Goal: Task Accomplishment & Management: Complete application form

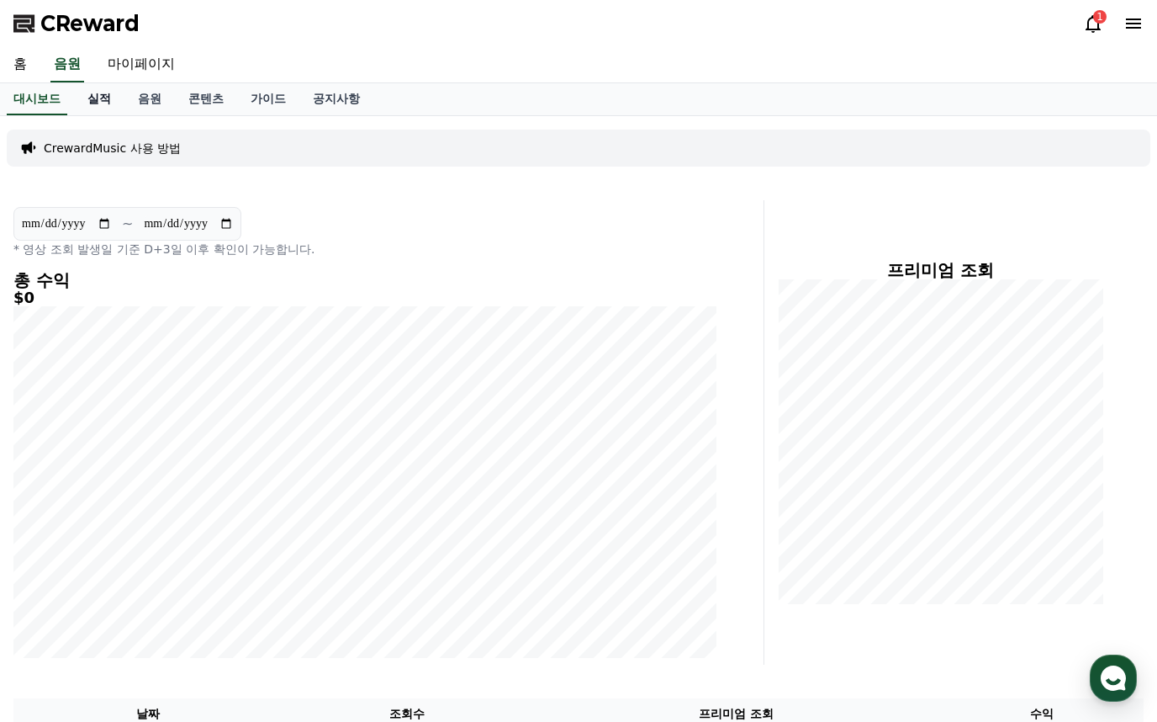
click at [114, 99] on link "실적" at bounding box center [99, 99] width 50 height 32
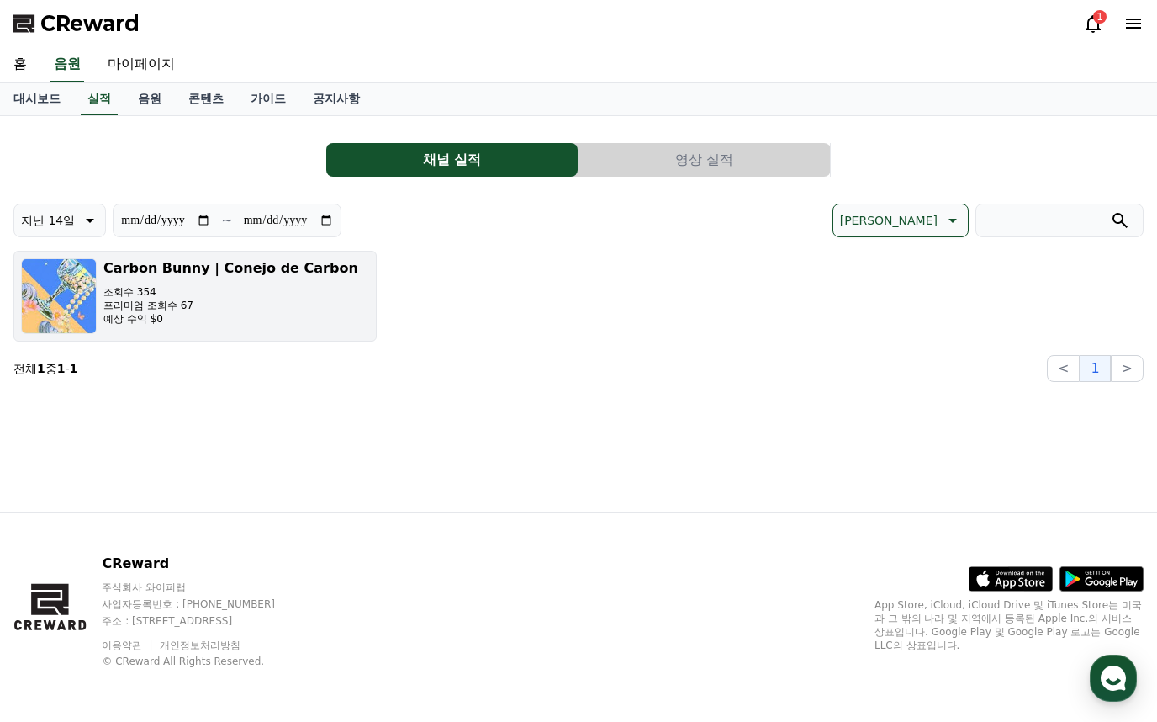
click at [267, 319] on p "예상 수익 $0" at bounding box center [230, 318] width 255 height 13
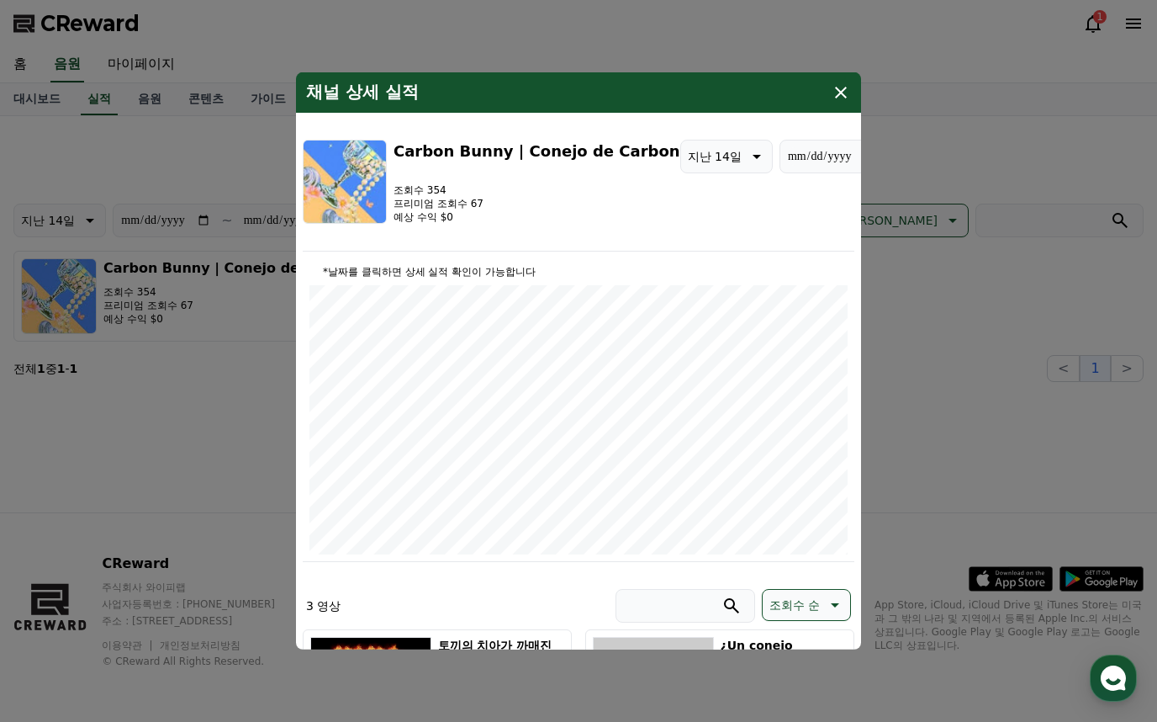
click at [1007, 240] on button "close modal" at bounding box center [578, 361] width 1157 height 722
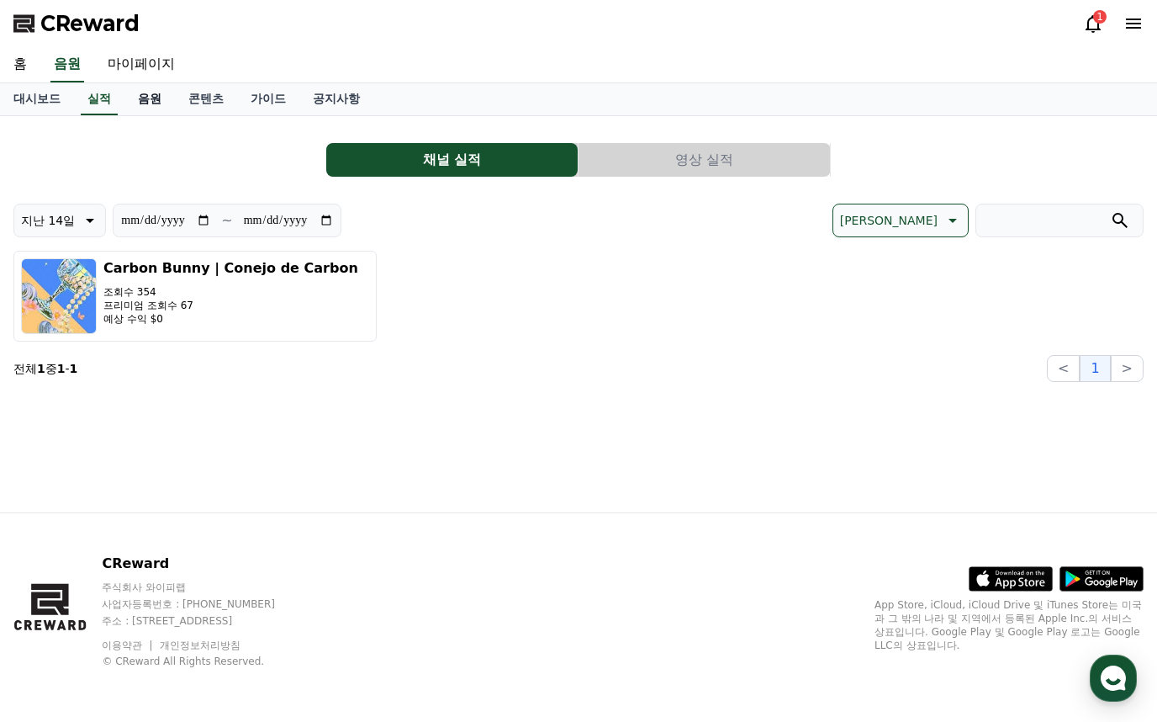
click at [170, 90] on link "음원" at bounding box center [149, 99] width 50 height 32
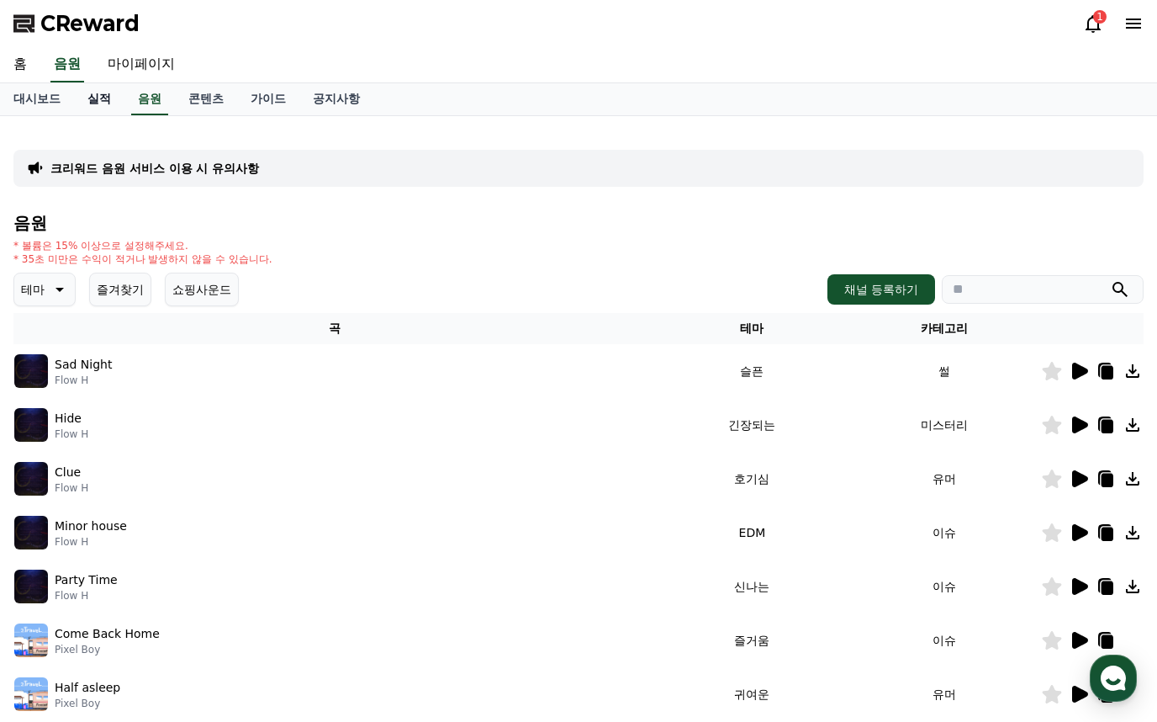
click at [108, 105] on link "실적" at bounding box center [99, 99] width 50 height 32
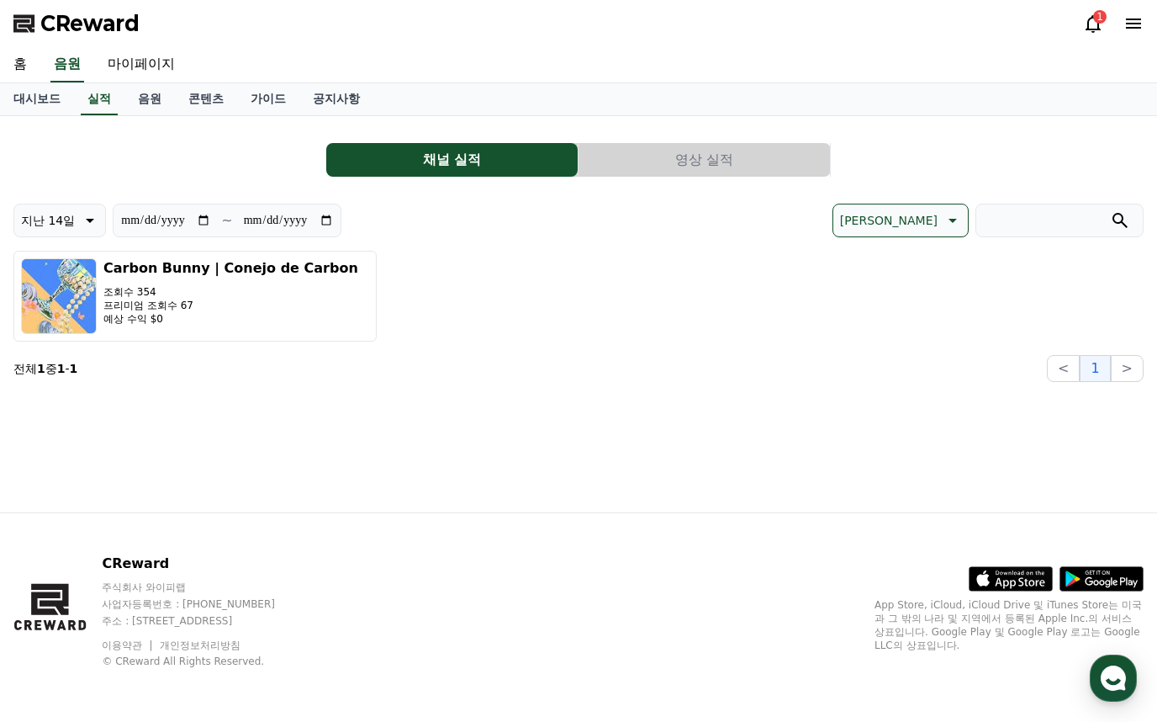
click at [621, 167] on button "영상 실적" at bounding box center [704, 160] width 251 height 34
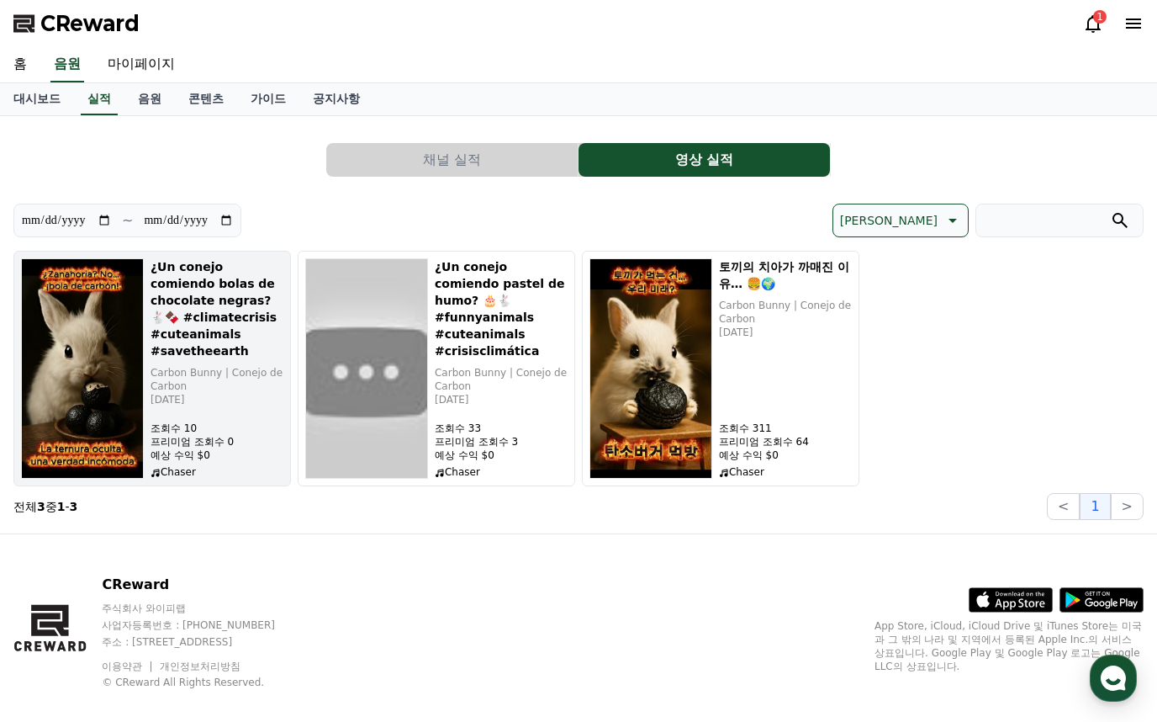
click at [200, 345] on h5 "¿Un conejo comiendo bolas de chocolate negras? 🐇🍫 #climatecrisis #cuteanimals #…" at bounding box center [217, 308] width 133 height 101
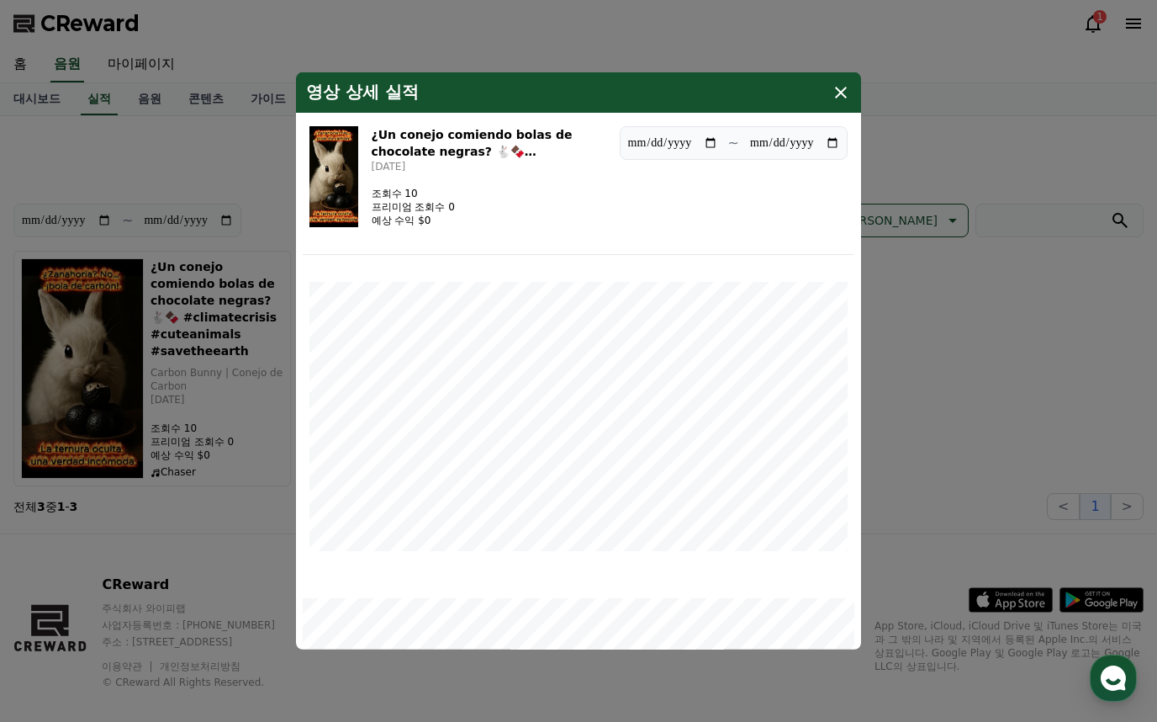
click at [841, 84] on icon "modal" at bounding box center [841, 92] width 20 height 20
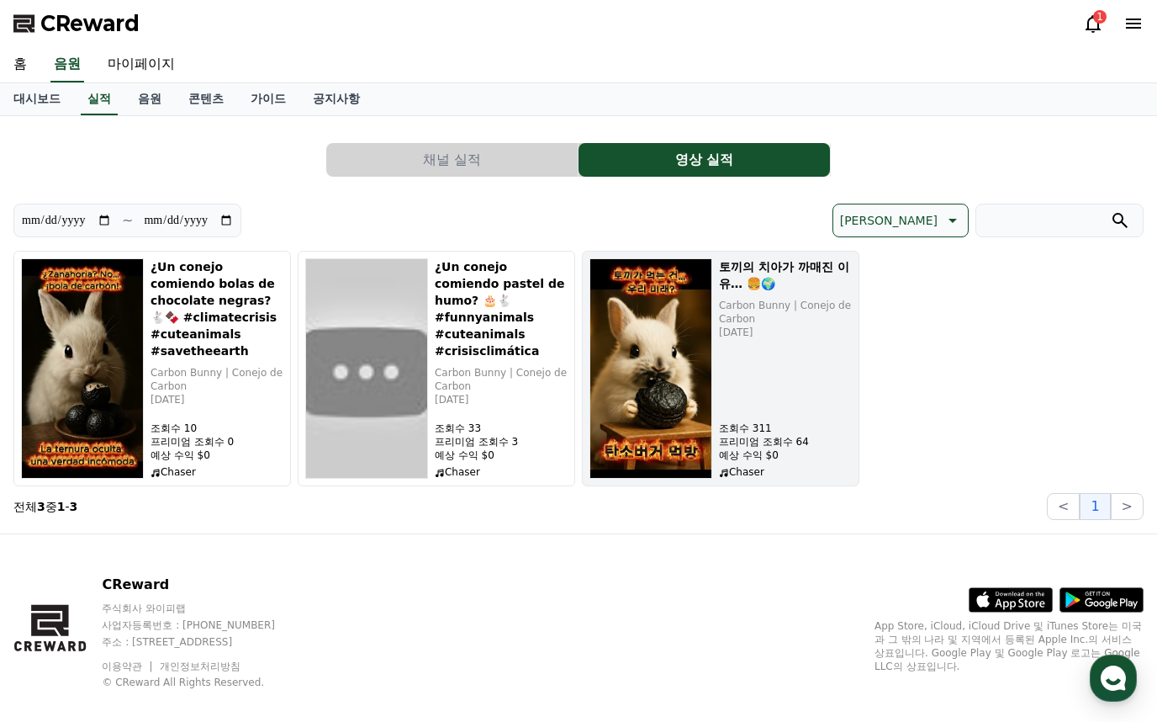
click at [782, 456] on p "예상 수익 $0" at bounding box center [785, 454] width 133 height 13
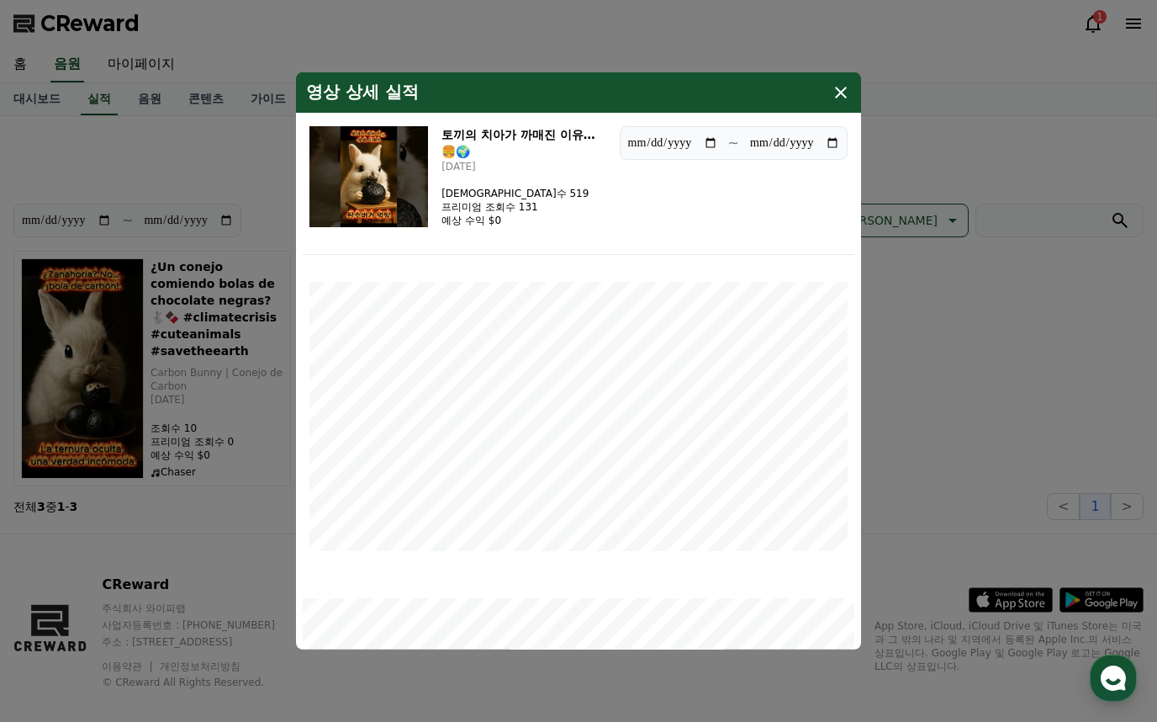
drag, startPoint x: 842, startPoint y: 94, endPoint x: 840, endPoint y: 73, distance: 21.1
click at [842, 96] on icon "modal" at bounding box center [841, 92] width 20 height 20
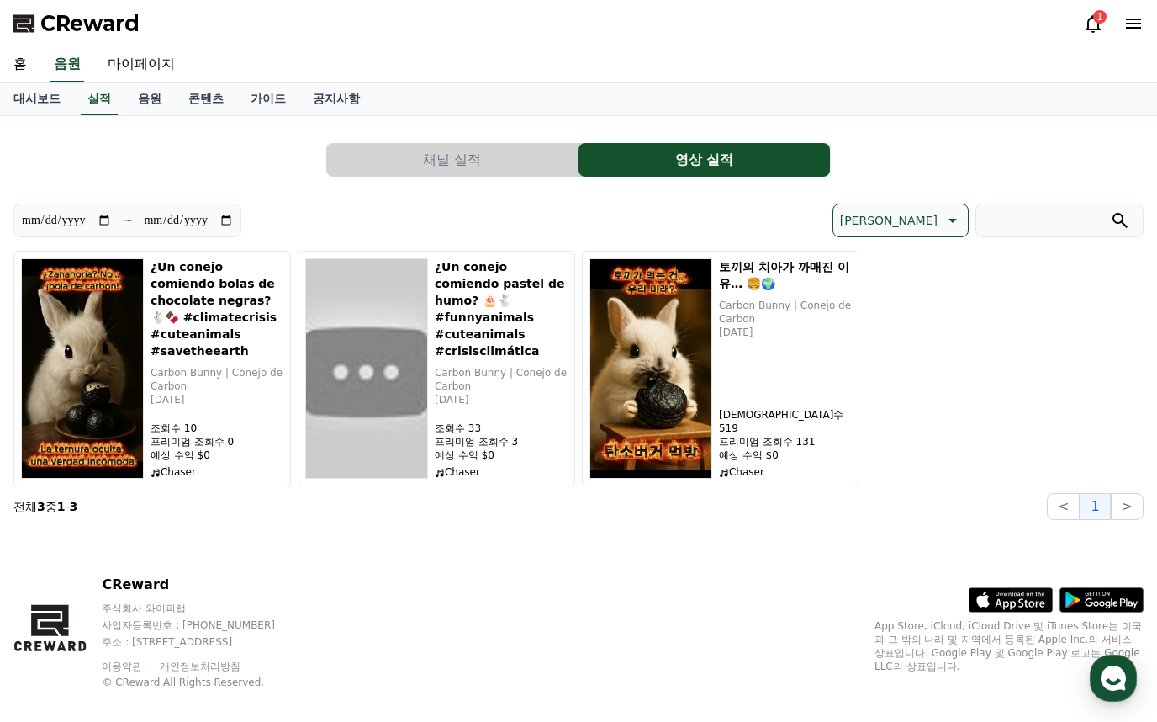
drag, startPoint x: 1089, startPoint y: 7, endPoint x: 1092, endPoint y: 18, distance: 11.2
click at [1089, 8] on div "CReward 1" at bounding box center [578, 23] width 1157 height 47
click at [1095, 27] on icon at bounding box center [1093, 23] width 20 height 20
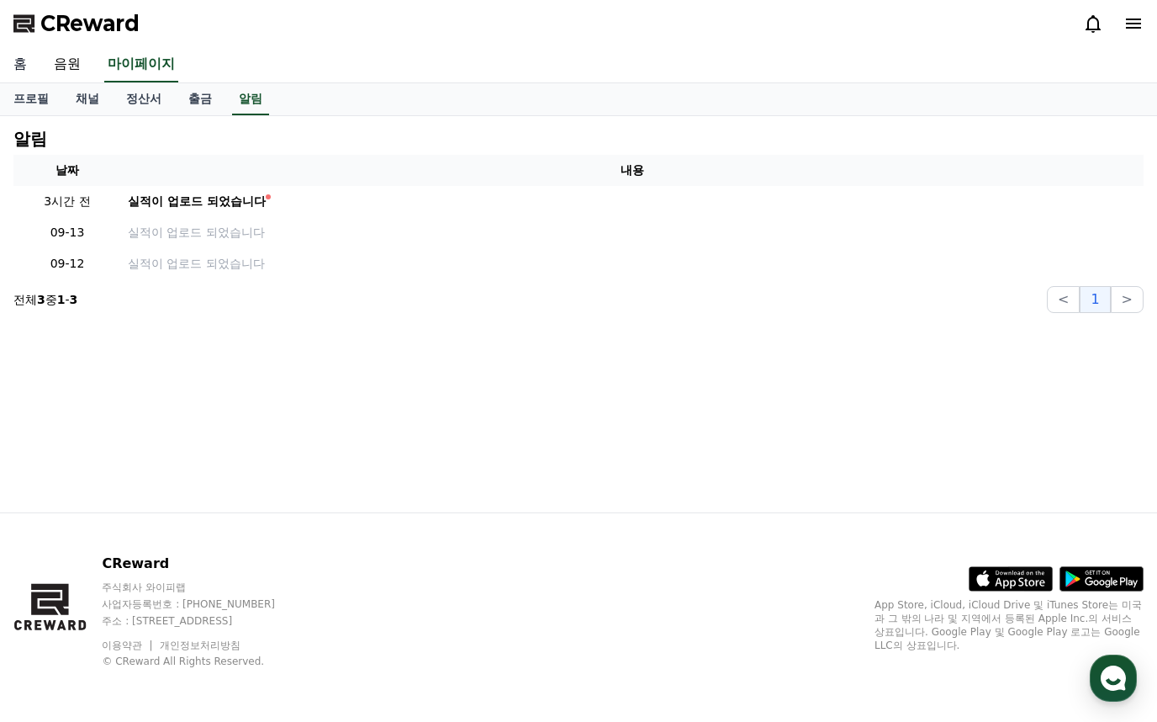
click at [24, 58] on link "홈" at bounding box center [20, 64] width 40 height 35
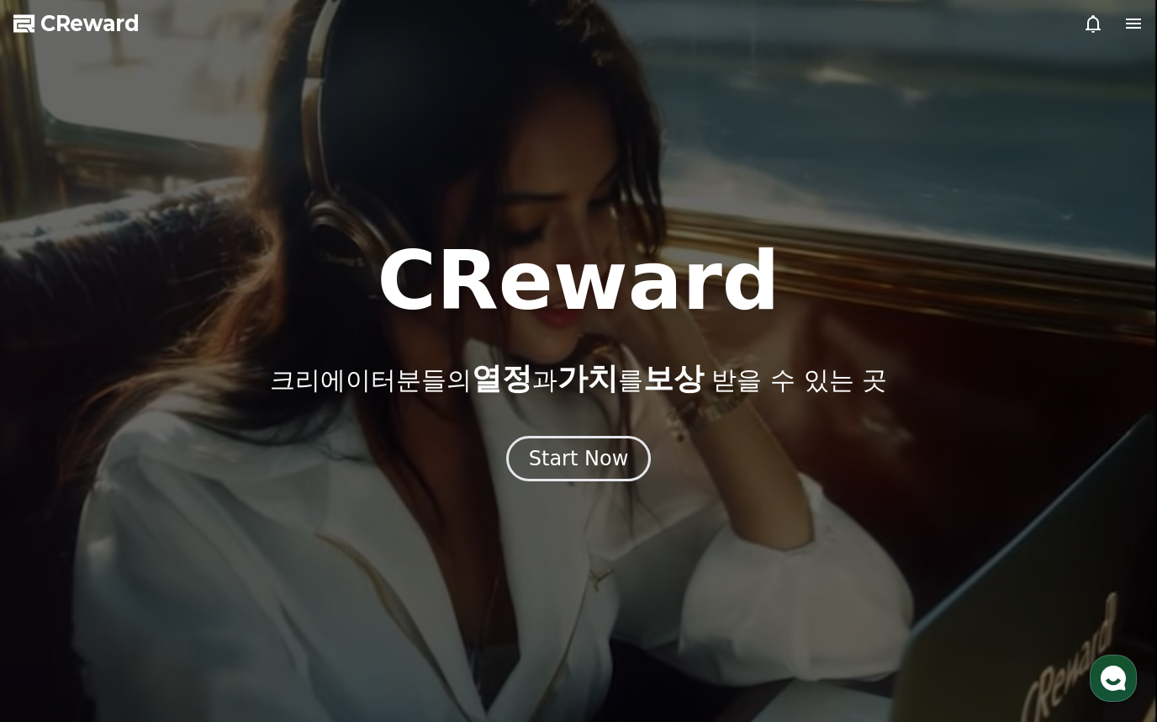
click at [1114, 656] on div "button" at bounding box center [1113, 677] width 47 height 47
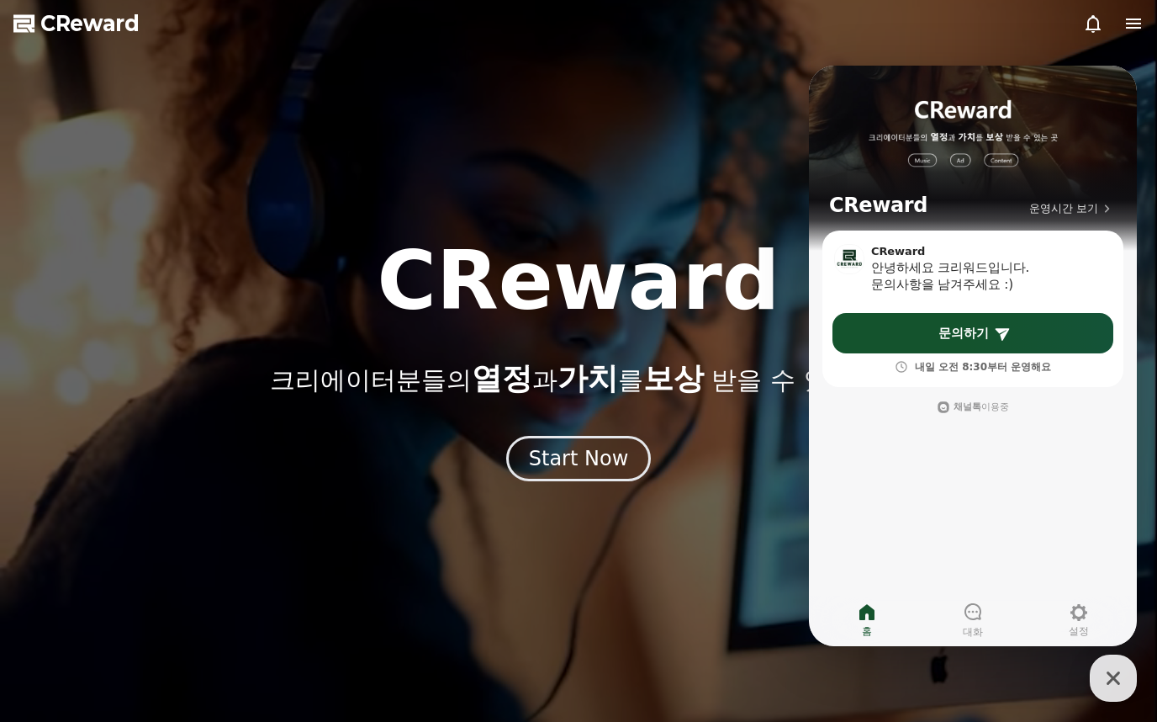
click at [487, 166] on div at bounding box center [578, 361] width 1157 height 722
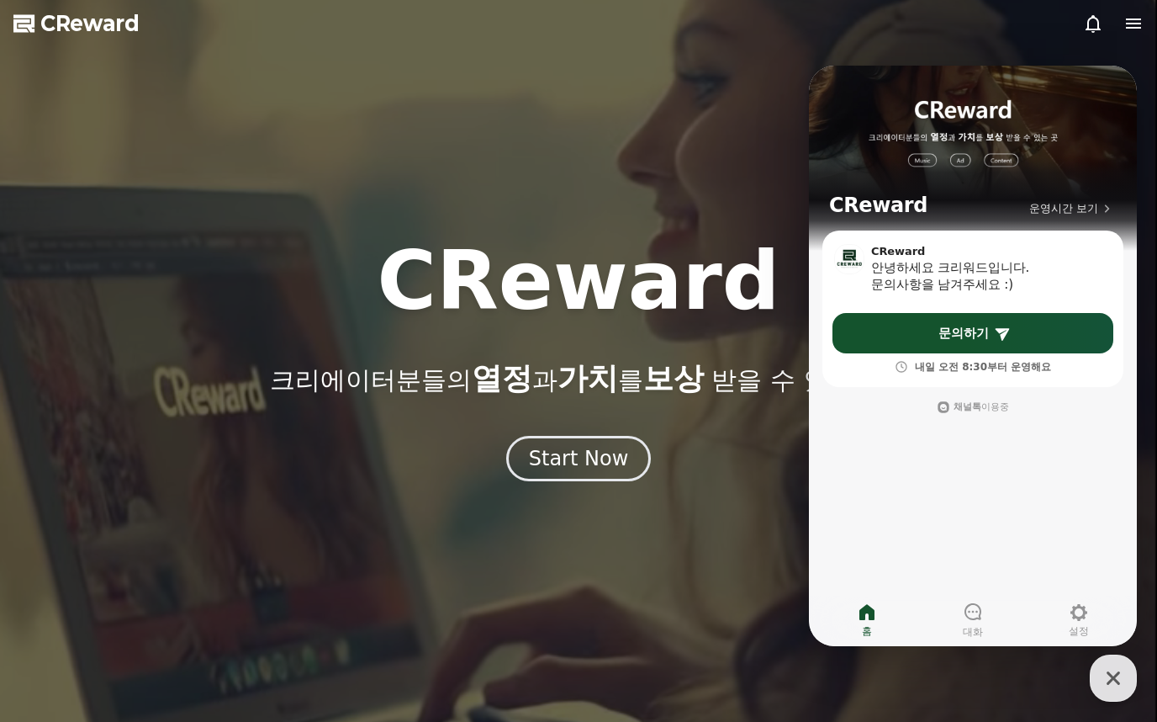
click at [1143, 14] on icon at bounding box center [1133, 23] width 20 height 20
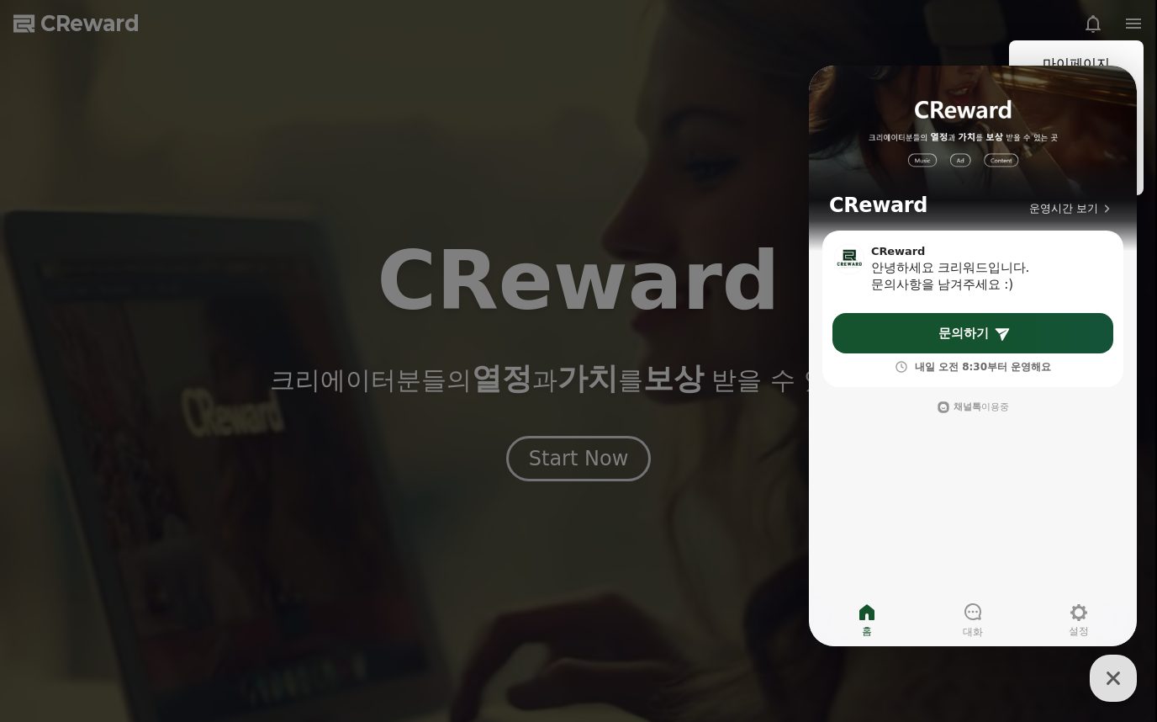
click at [1135, 715] on button "close" at bounding box center [578, 361] width 1157 height 722
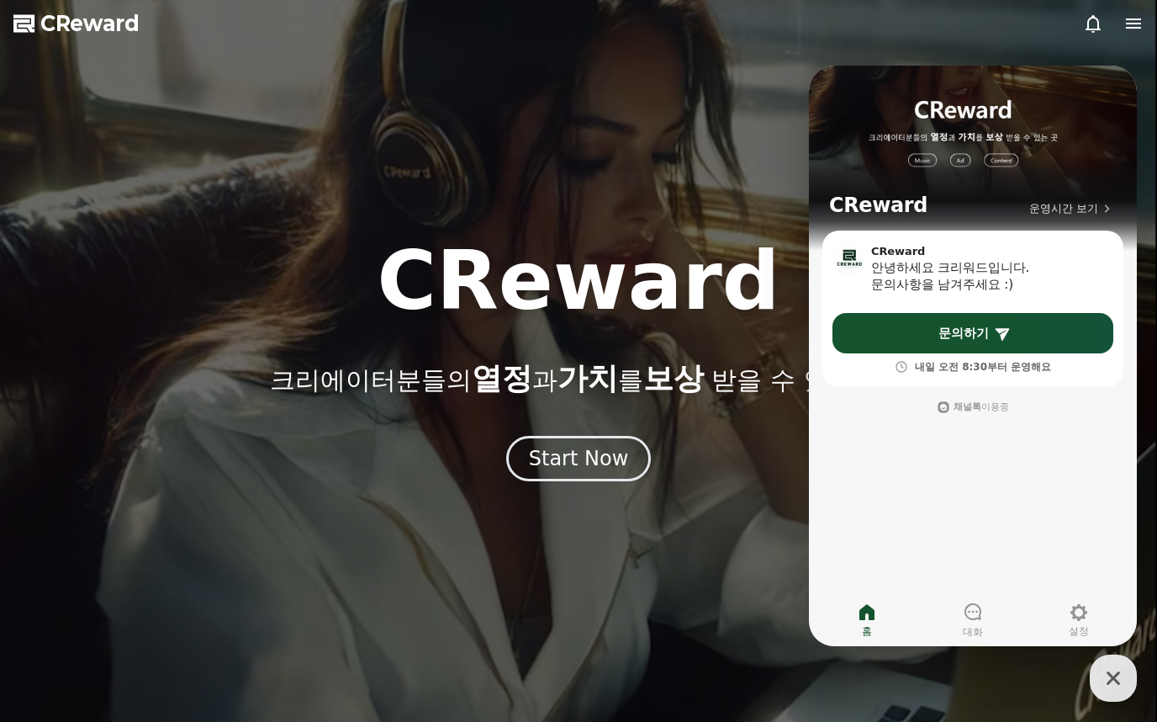
click at [1113, 686] on icon "button" at bounding box center [1113, 678] width 30 height 30
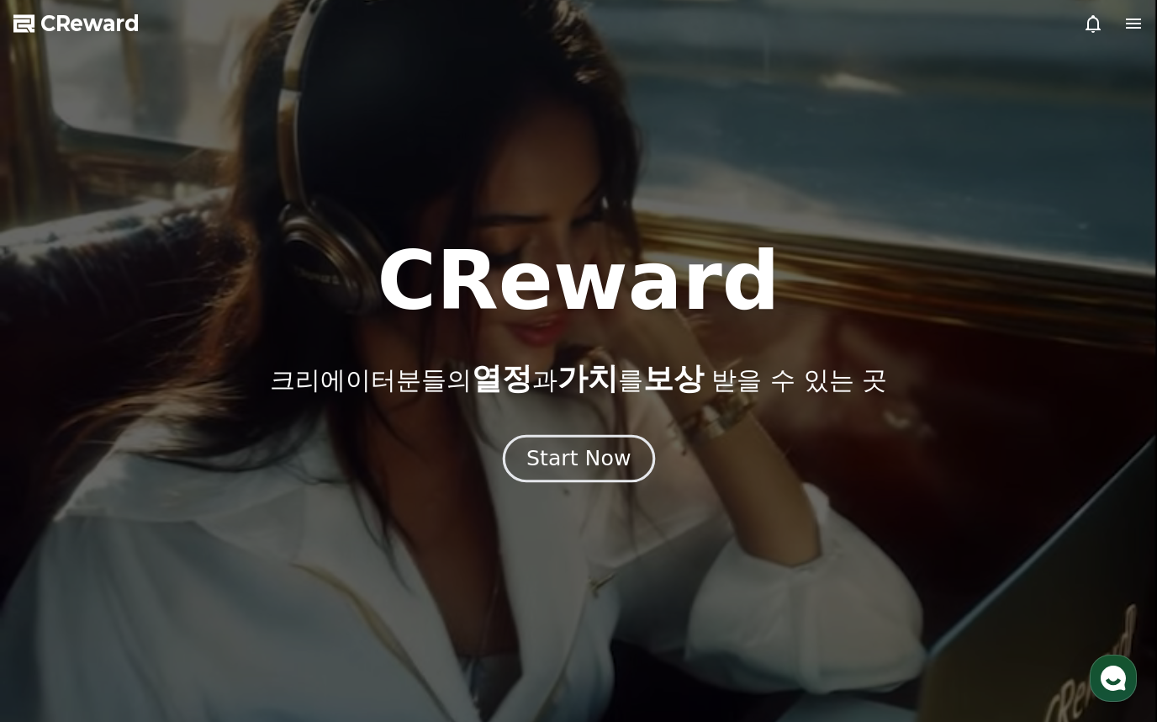
click at [574, 463] on div "Start Now" at bounding box center [578, 458] width 104 height 29
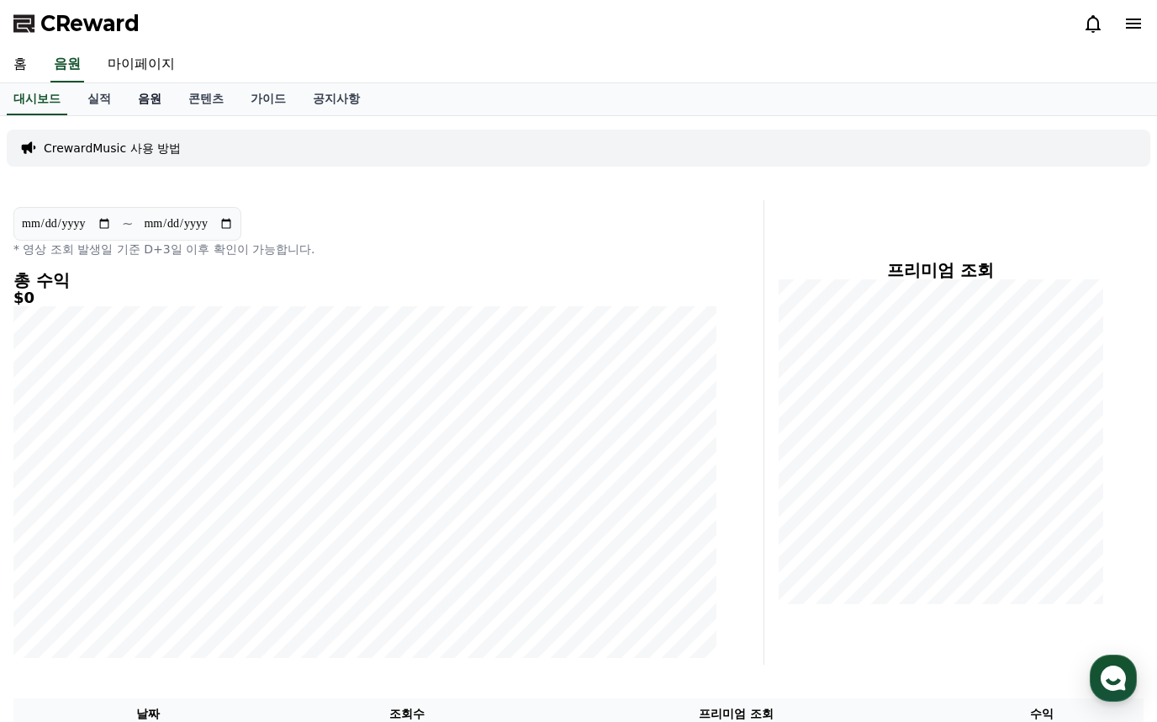
click at [141, 95] on link "음원" at bounding box center [149, 99] width 50 height 32
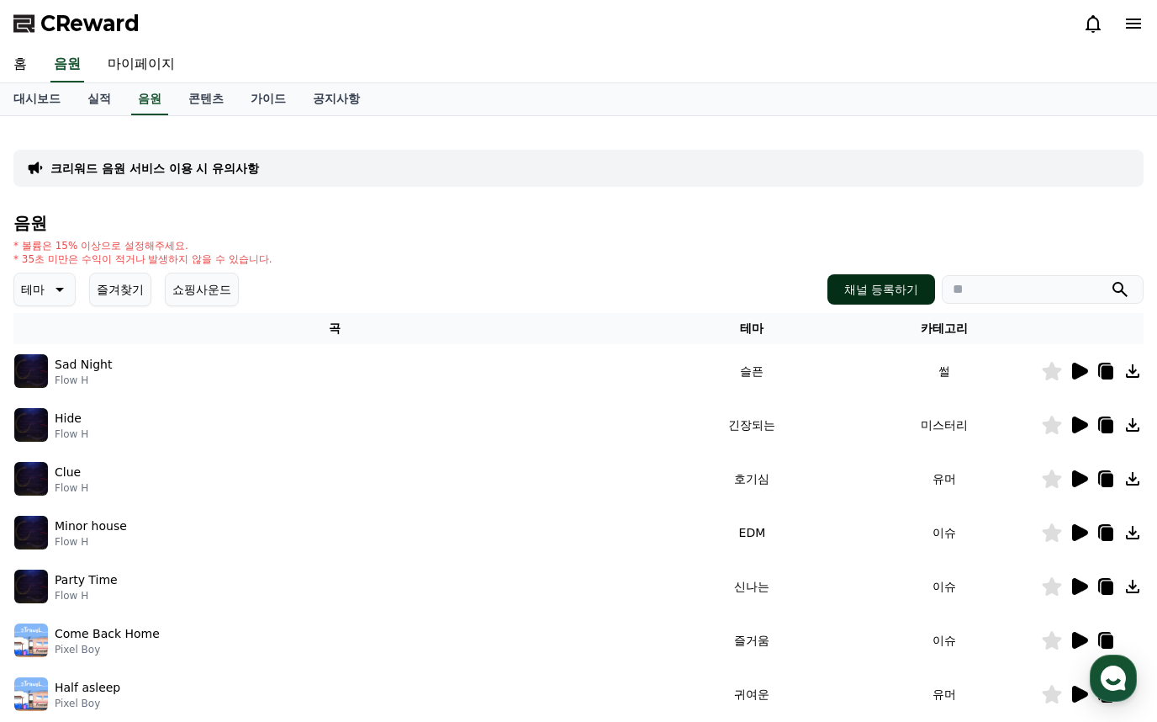
click at [899, 293] on button "채널 등록하기" at bounding box center [881, 289] width 108 height 30
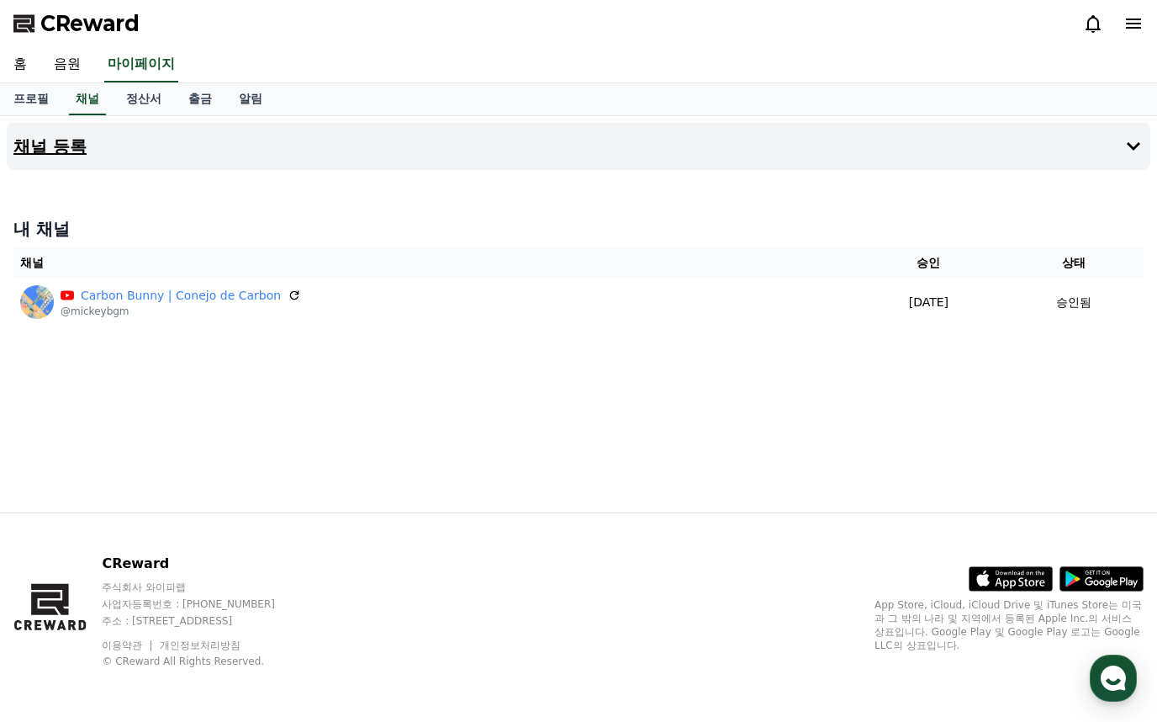
click at [171, 134] on button "채널 등록" at bounding box center [579, 146] width 1144 height 47
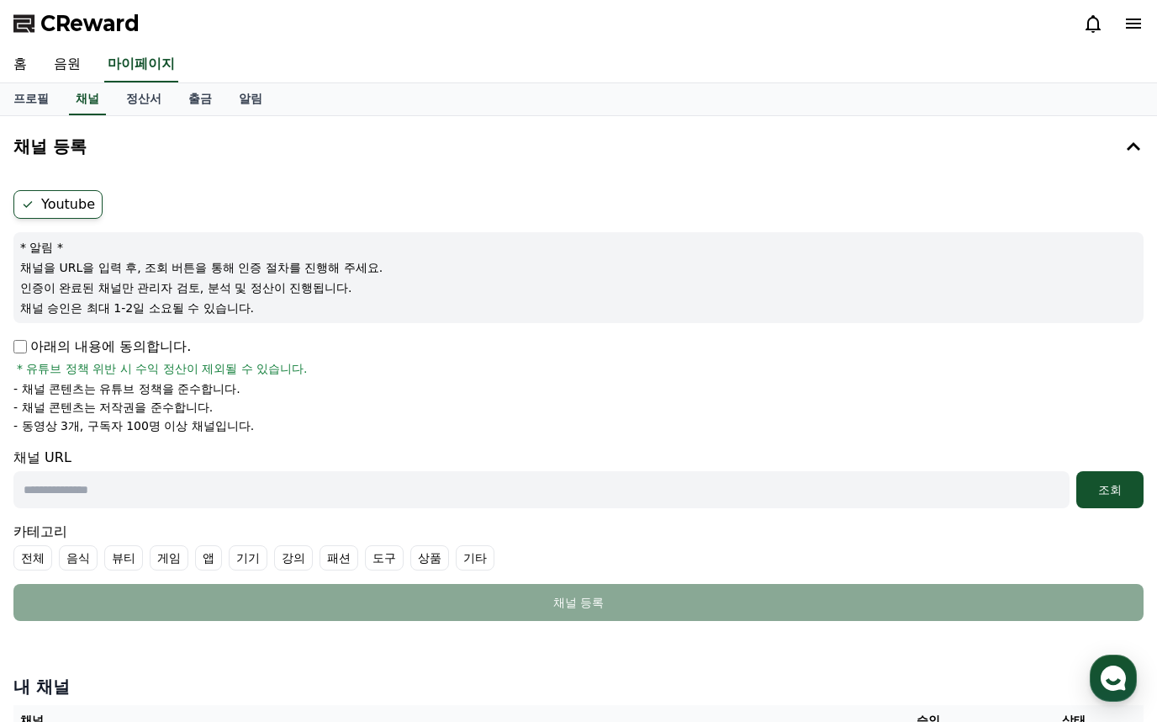
click at [253, 493] on input "text" at bounding box center [541, 489] width 1056 height 37
paste input "**********"
type input "**********"
click at [1114, 477] on button "조회" at bounding box center [1109, 489] width 67 height 37
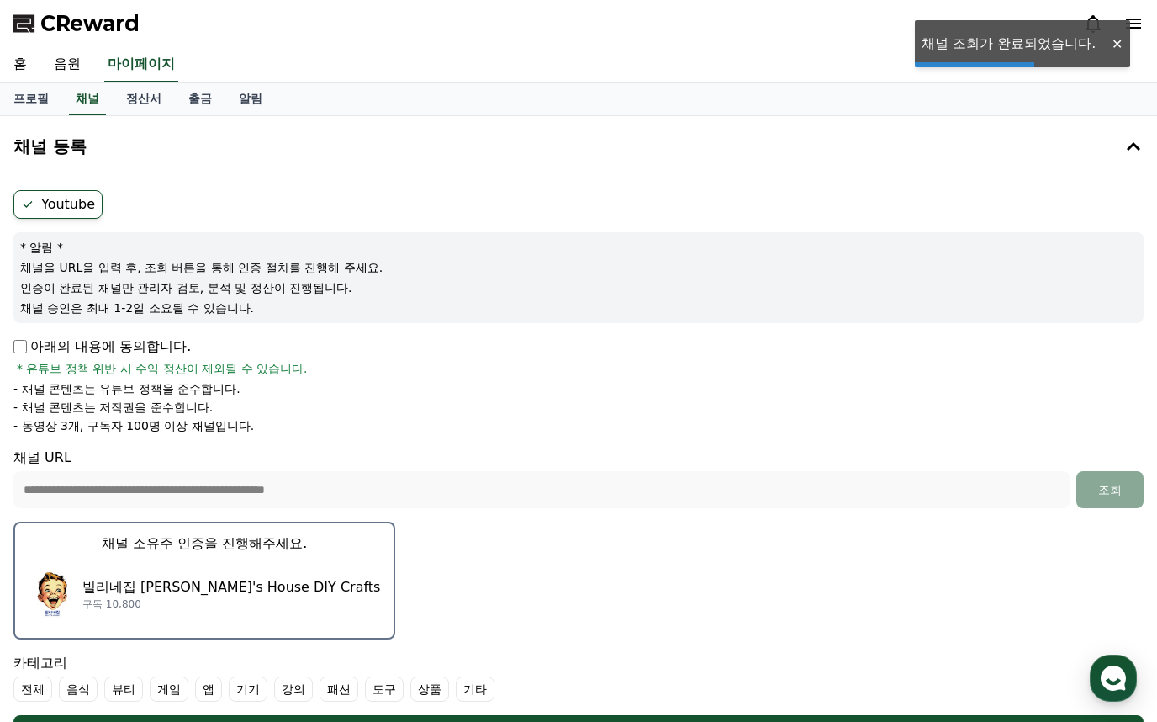
click at [209, 574] on div "빌리네집 Billy's House DIY Crafts 구독 10,800" at bounding box center [205, 593] width 352 height 67
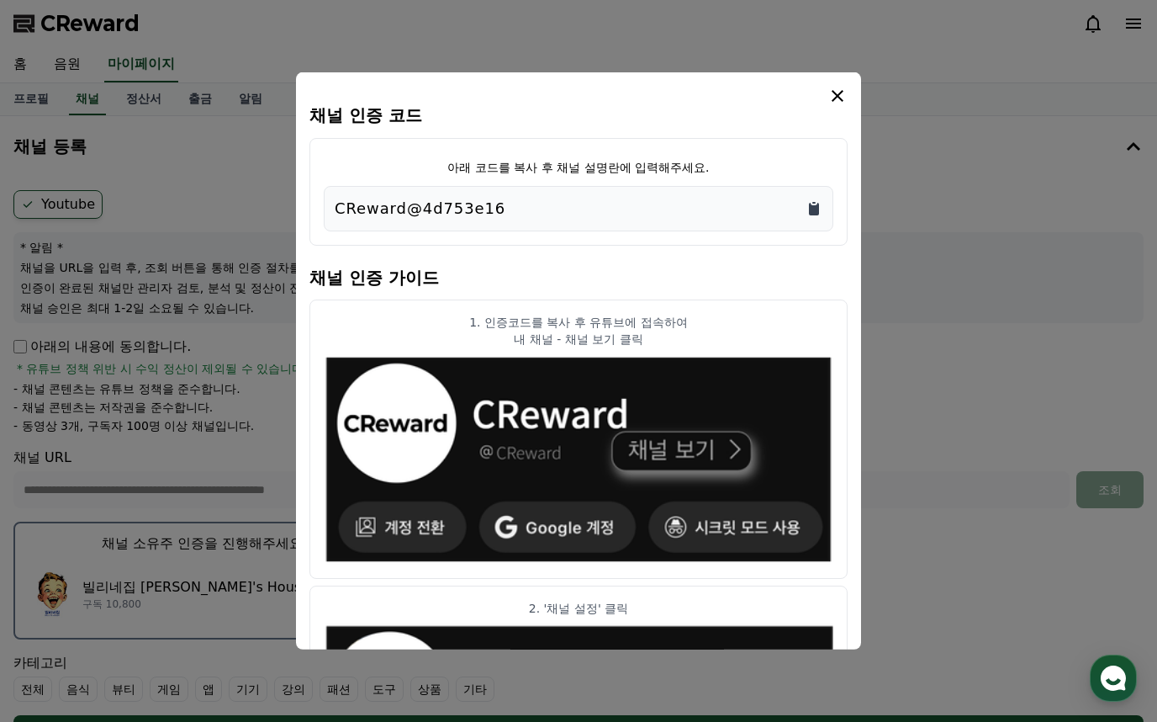
click at [817, 204] on icon "Copy to clipboard" at bounding box center [814, 209] width 10 height 13
click at [839, 93] on icon "modal" at bounding box center [838, 96] width 12 height 12
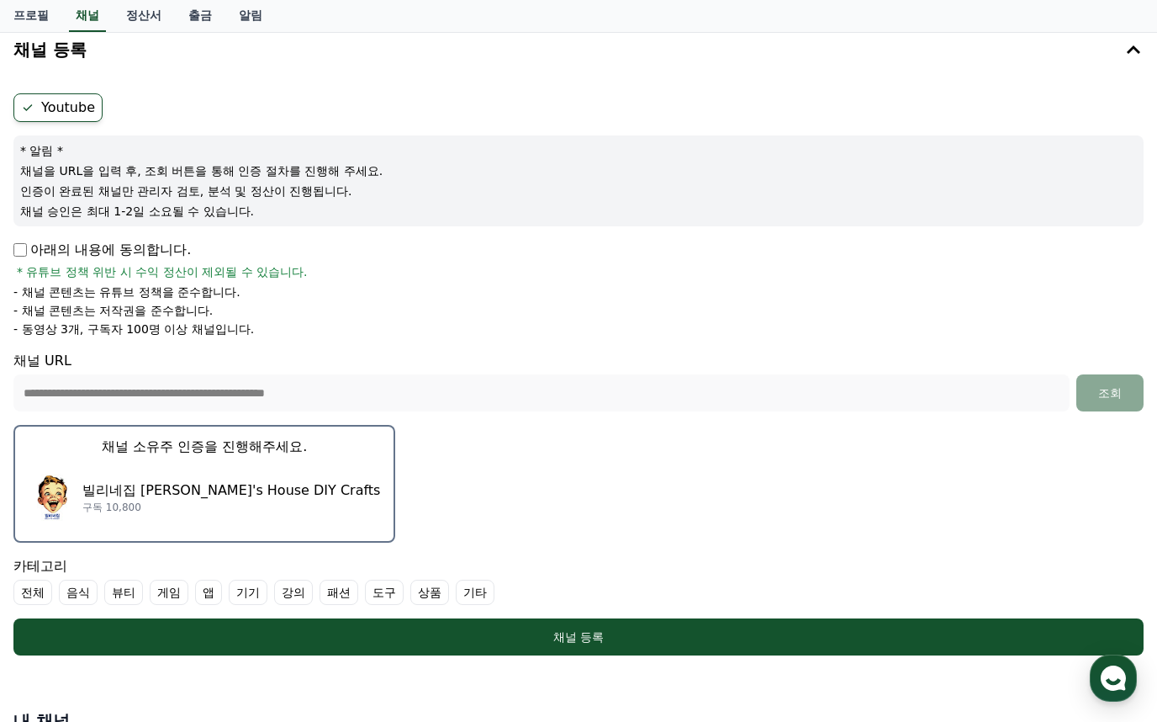
scroll to position [252, 0]
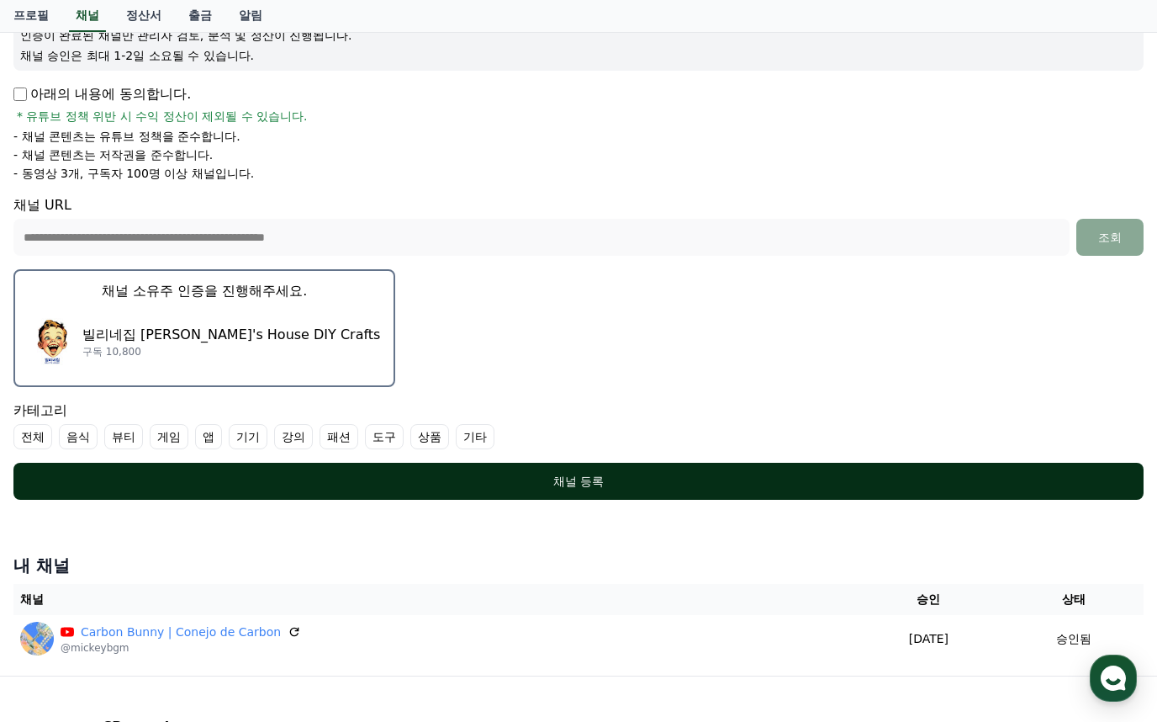
click at [660, 498] on button "채널 등록" at bounding box center [578, 481] width 1130 height 37
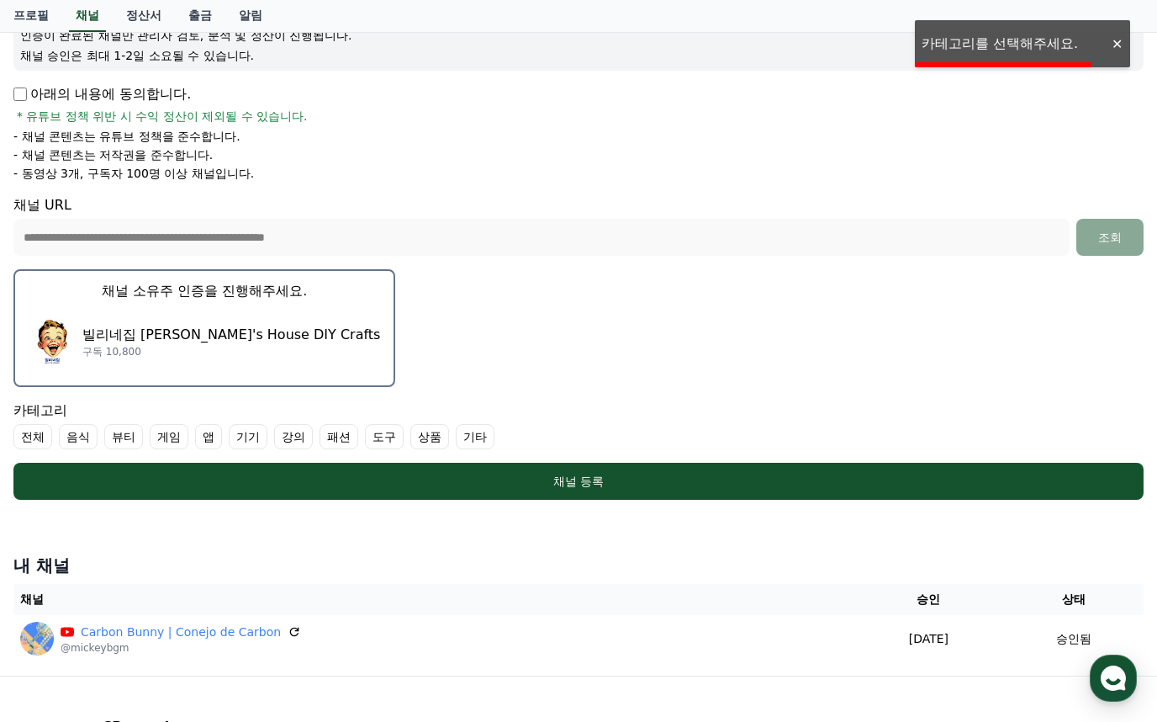
click at [149, 313] on div "빌리네집 Billy's House DIY Crafts 구독 10,800" at bounding box center [205, 341] width 352 height 67
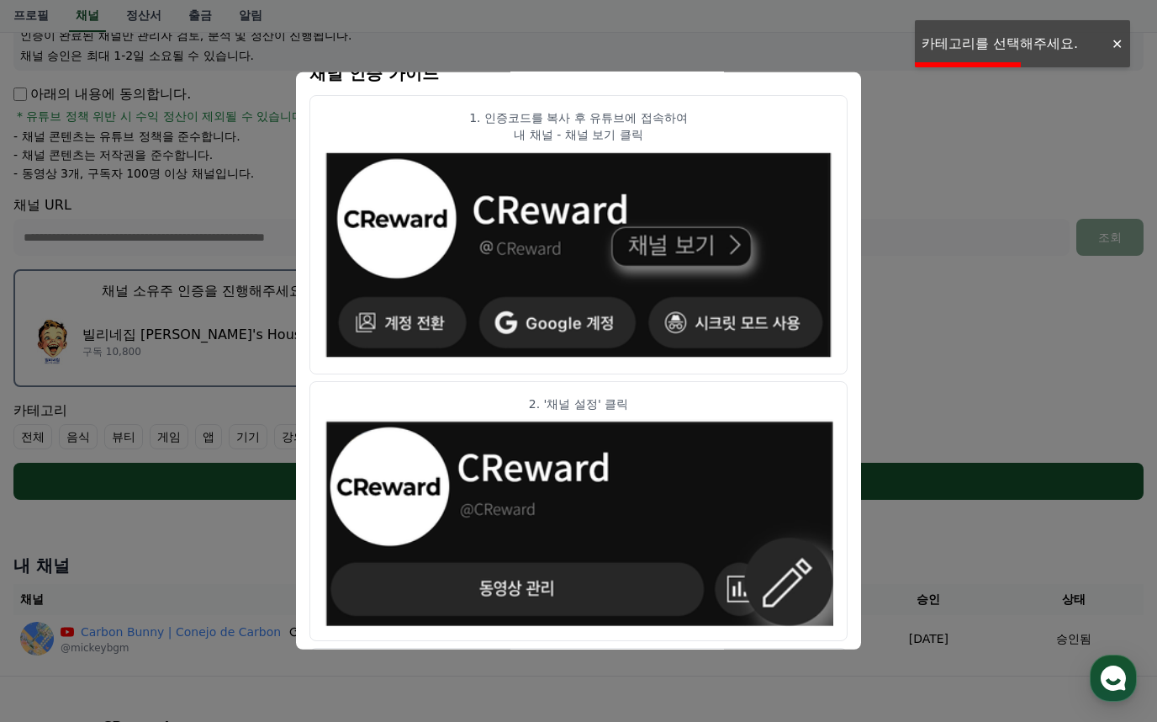
scroll to position [336, 0]
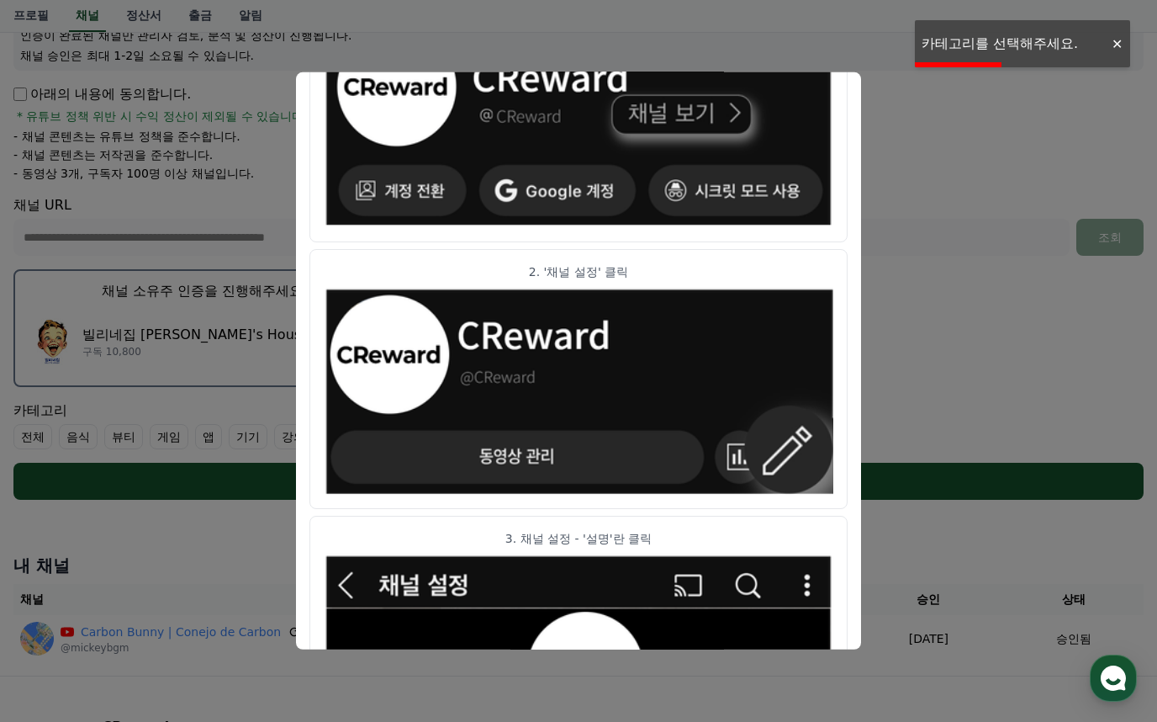
click at [829, 90] on img "modal" at bounding box center [579, 123] width 510 height 210
click at [885, 123] on button "close modal" at bounding box center [578, 361] width 1157 height 722
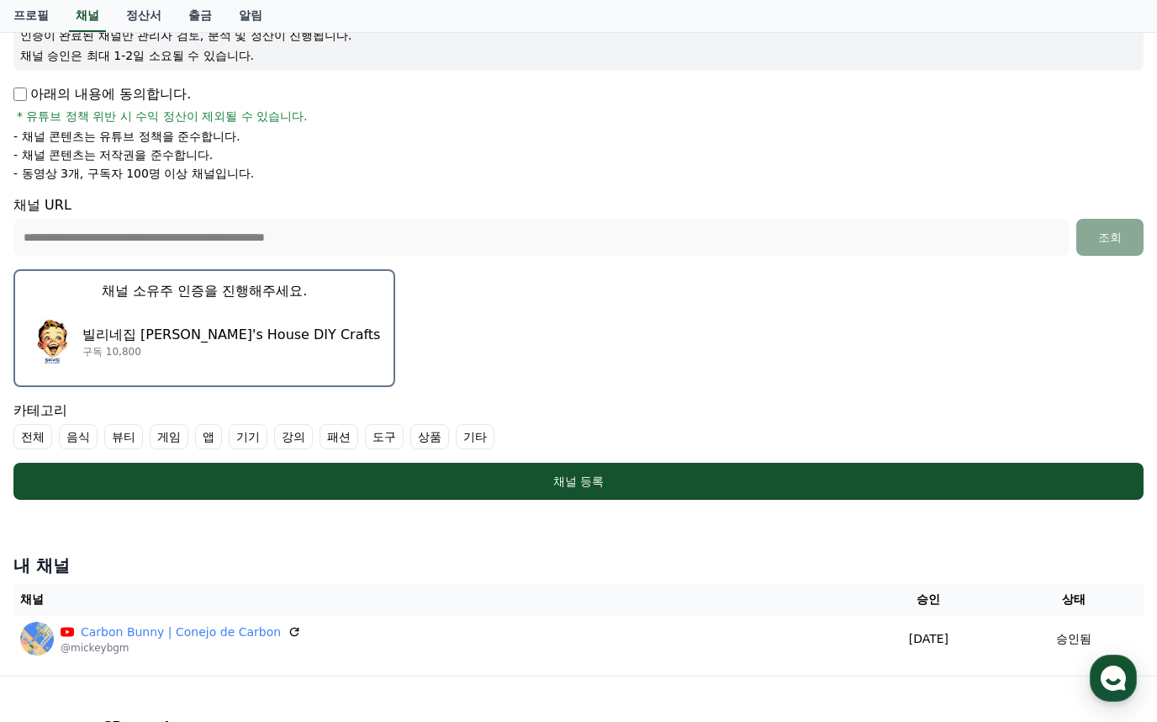
click at [289, 438] on label "강의" at bounding box center [293, 436] width 39 height 25
click at [299, 437] on label "강의" at bounding box center [303, 436] width 59 height 25
click at [486, 431] on label "기타" at bounding box center [475, 436] width 39 height 25
click at [475, 430] on icon at bounding box center [469, 436] width 13 height 13
click at [304, 436] on label "강의" at bounding box center [293, 436] width 39 height 25
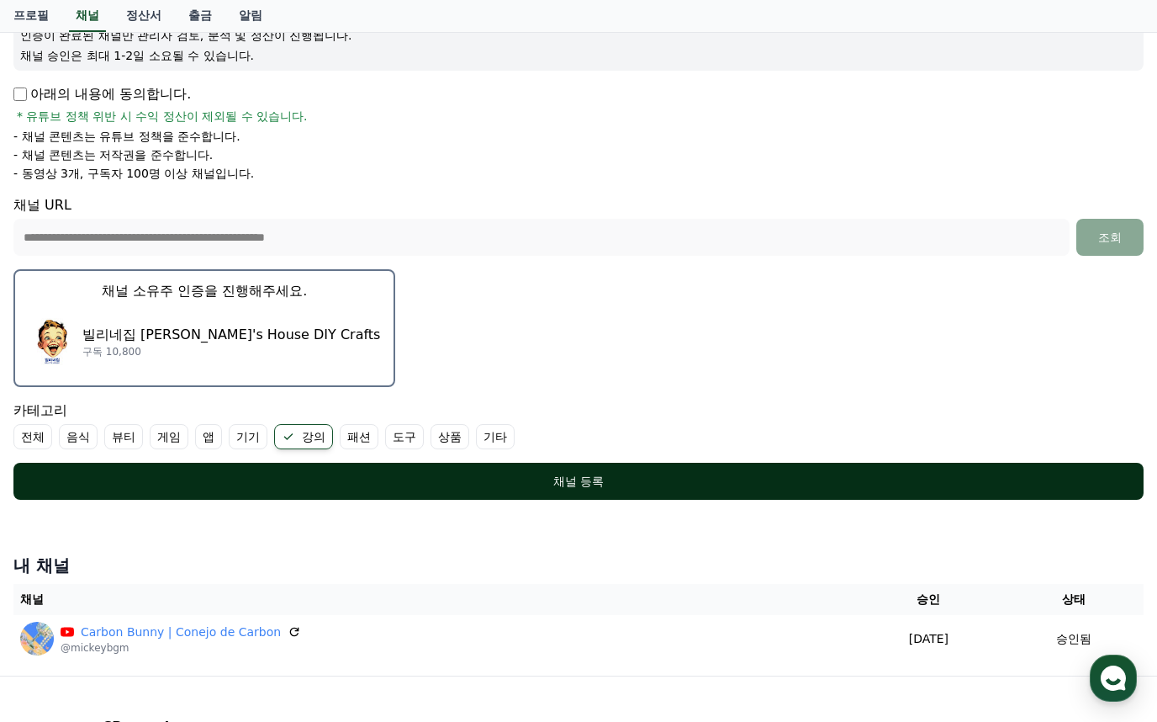
click at [304, 468] on button "채널 등록" at bounding box center [578, 481] width 1130 height 37
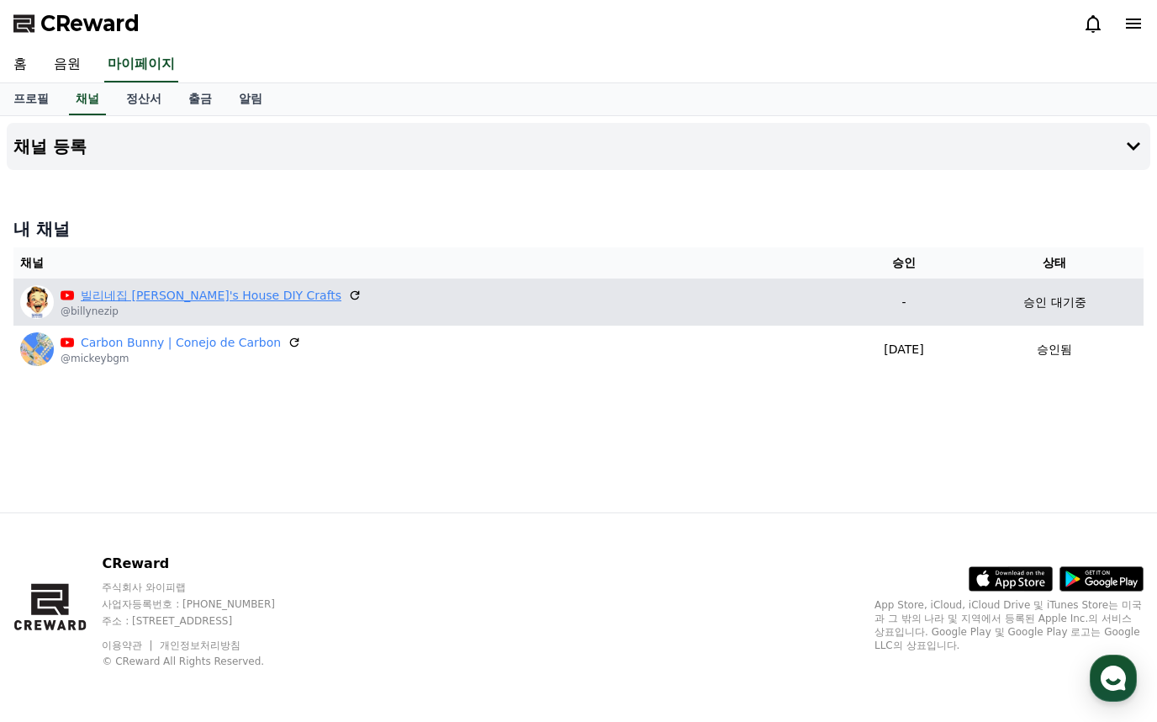
click at [202, 298] on link "빌리네집 [PERSON_NAME]'s House DIY Crafts" at bounding box center [211, 296] width 261 height 18
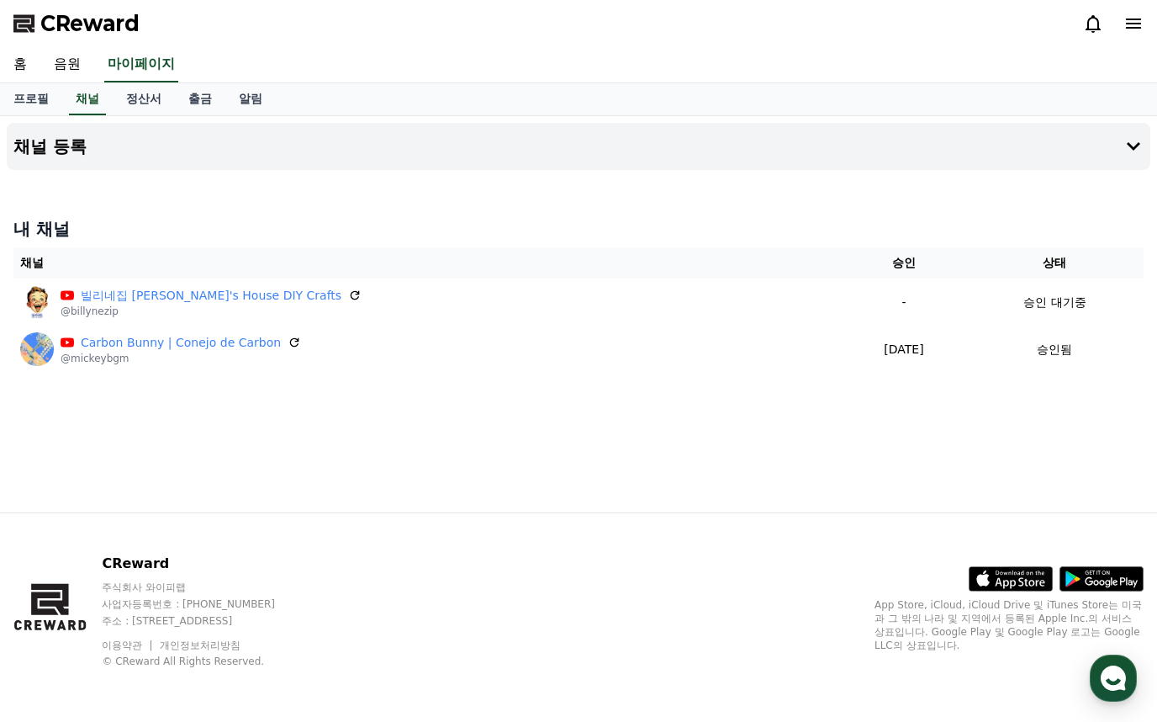
click at [56, 32] on span "CReward" at bounding box center [89, 23] width 99 height 27
